Goal: Communication & Community: Answer question/provide support

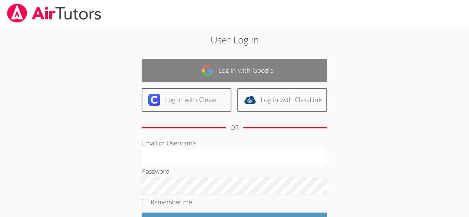
click at [254, 72] on link "Log in with Google" at bounding box center [235, 70] width 186 height 23
click at [260, 74] on link "Log in with Google" at bounding box center [235, 70] width 186 height 23
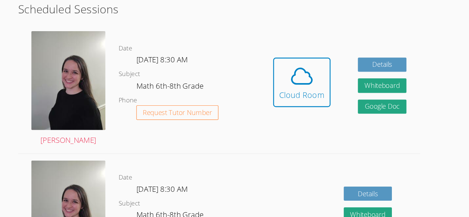
scroll to position [160, 0]
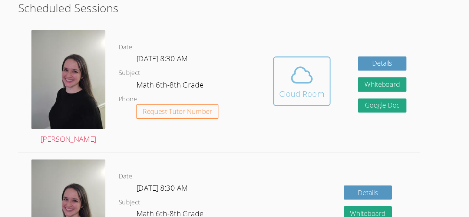
click at [309, 113] on div "Cloud Room" at bounding box center [304, 113] width 38 height 10
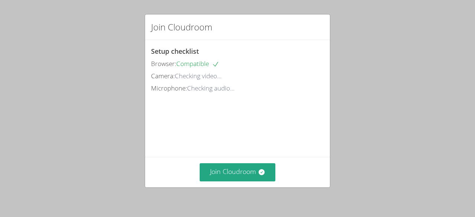
click at [261, 155] on video at bounding box center [206, 128] width 111 height 56
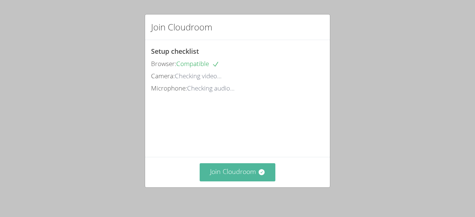
click at [256, 166] on button "Join Cloudroom" at bounding box center [238, 172] width 76 height 18
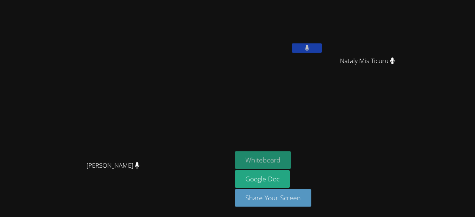
click at [291, 159] on button "Whiteboard" at bounding box center [263, 159] width 56 height 17
click at [322, 53] on div at bounding box center [307, 48] width 30 height 11
click at [322, 45] on button at bounding box center [307, 47] width 30 height 9
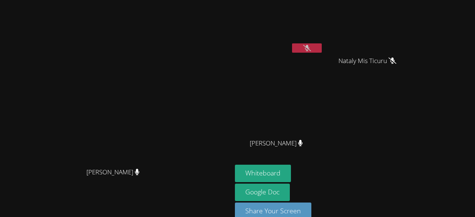
click at [322, 52] on button at bounding box center [307, 47] width 30 height 9
click at [322, 50] on button at bounding box center [307, 47] width 30 height 9
click at [323, 43] on video at bounding box center [279, 28] width 88 height 50
click at [311, 47] on icon at bounding box center [307, 48] width 8 height 6
click at [322, 45] on button at bounding box center [307, 47] width 30 height 9
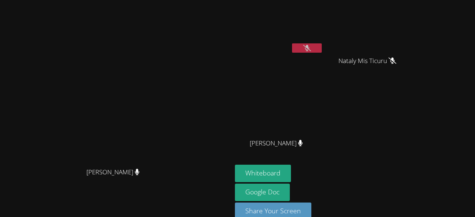
click at [323, 20] on video at bounding box center [279, 28] width 88 height 50
click at [323, 29] on video at bounding box center [279, 28] width 88 height 50
click at [322, 50] on button at bounding box center [307, 47] width 30 height 9
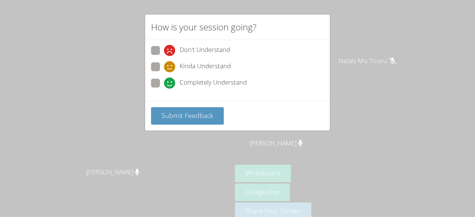
click at [202, 85] on span "Completely Understand" at bounding box center [213, 83] width 67 height 11
click at [170, 85] on input "Completely Understand" at bounding box center [167, 82] width 6 height 6
radio input "true"
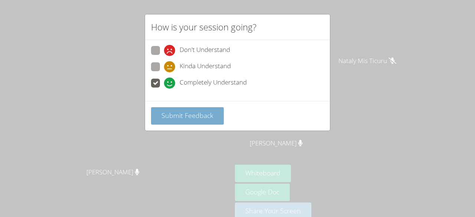
click at [197, 113] on span "Submit Feedback" at bounding box center [187, 115] width 52 height 9
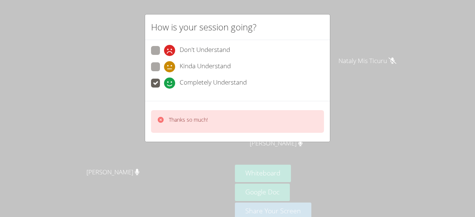
click at [208, 117] on div "Thanks so much!" at bounding box center [237, 121] width 173 height 23
click at [310, 27] on div "How is your session going?" at bounding box center [237, 27] width 185 height 26
click at [256, 129] on div "Thanks so much!" at bounding box center [237, 121] width 173 height 23
click at [374, 72] on div "How is your session going? Don't Understand Kinda Understand Completely Underst…" at bounding box center [237, 108] width 475 height 217
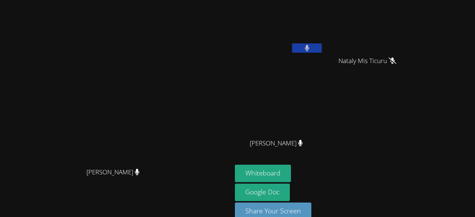
click at [322, 44] on button at bounding box center [307, 47] width 30 height 9
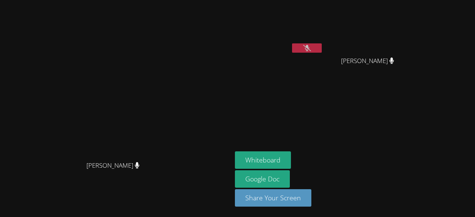
click at [322, 51] on button at bounding box center [307, 47] width 30 height 9
click at [177, 1] on main "[PERSON_NAME] [PERSON_NAME]" at bounding box center [116, 108] width 232 height 217
